Goal: Obtain resource: Obtain resource

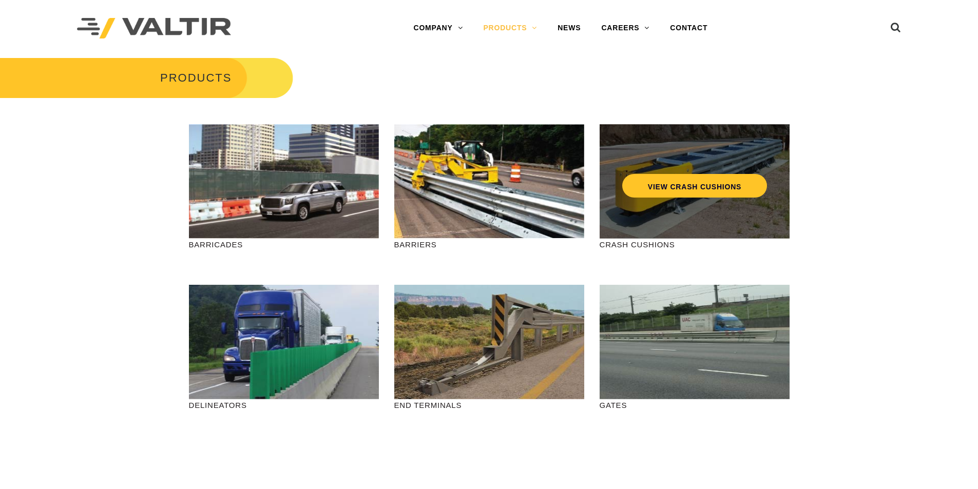
click at [633, 170] on div "VIEW CRASH CUSHIONS" at bounding box center [694, 164] width 149 height 34
click at [653, 183] on link "VIEW CRASH CUSHIONS" at bounding box center [693, 186] width 145 height 24
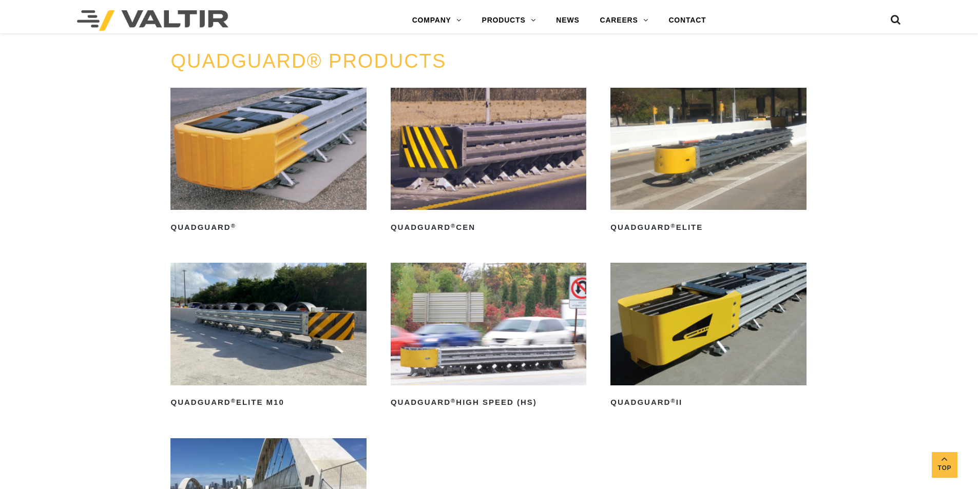
scroll to position [667, 0]
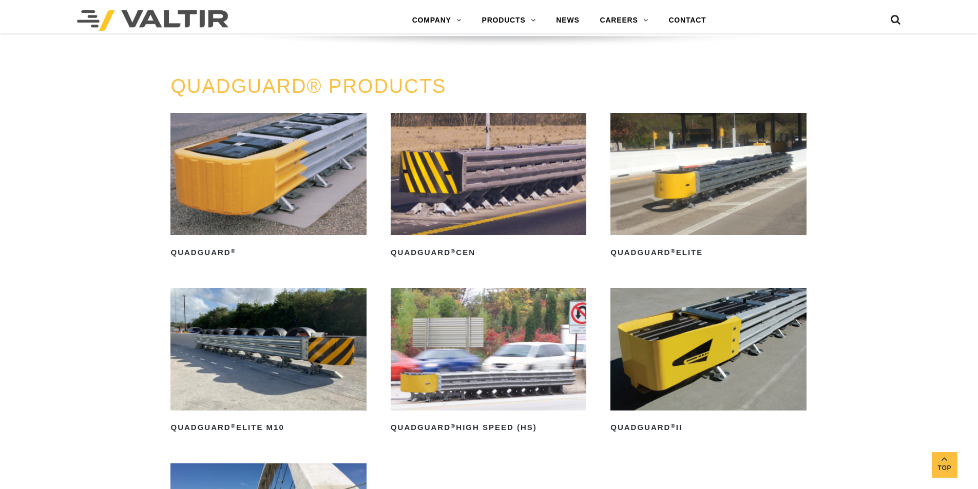
click at [310, 152] on img at bounding box center [268, 174] width 196 height 122
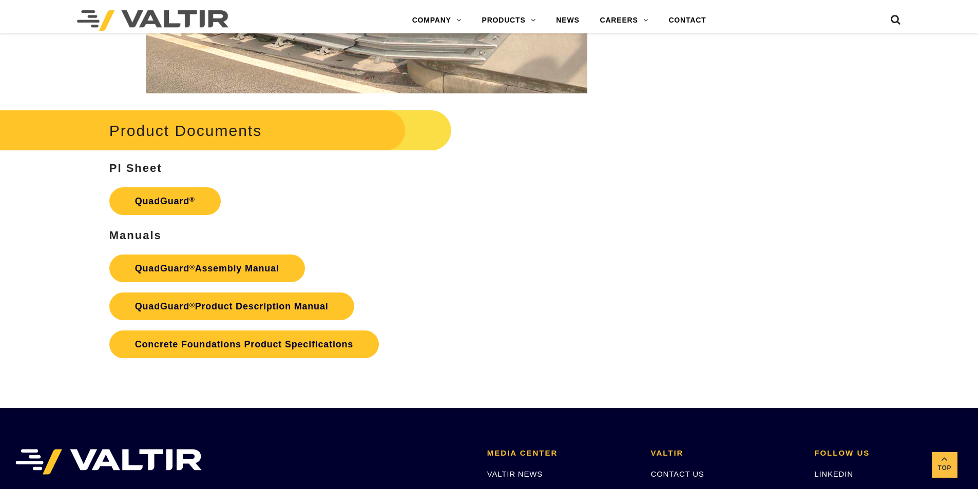
scroll to position [2053, 0]
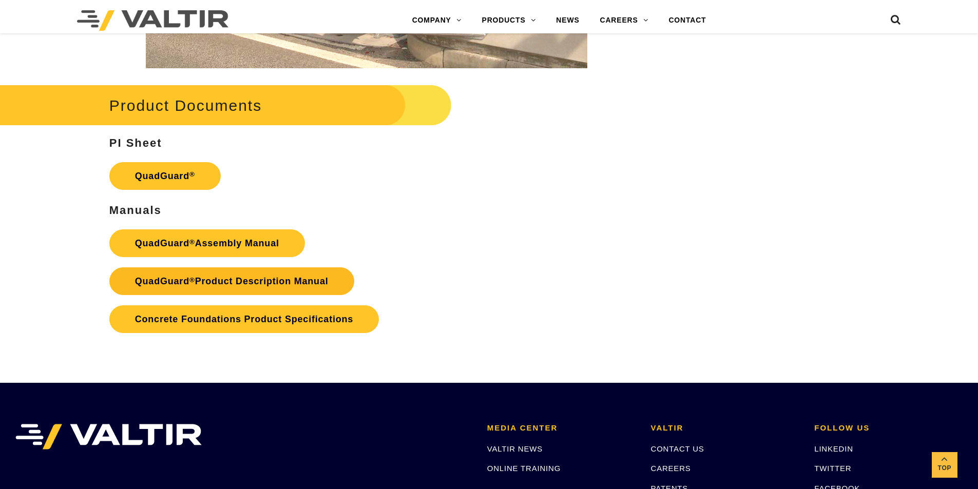
click at [267, 280] on link "QuadGuard ® Product Description Manual" at bounding box center [231, 281] width 245 height 28
